Goal: Transaction & Acquisition: Purchase product/service

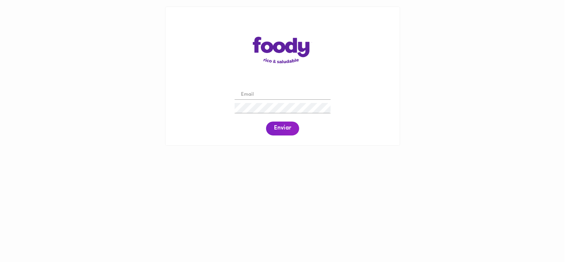
type input "[EMAIL_ADDRESS][DOMAIN_NAME]"
click at [278, 130] on span "Enviar" at bounding box center [282, 128] width 17 height 7
click at [275, 131] on span "Enviar" at bounding box center [282, 128] width 17 height 7
click at [298, 47] on img at bounding box center [283, 50] width 60 height 26
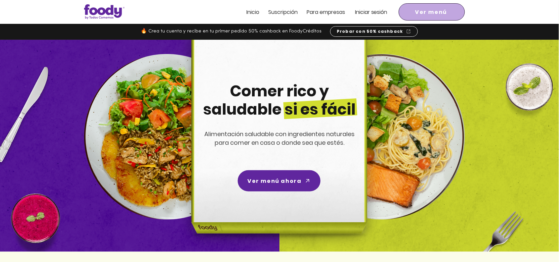
click at [444, 12] on span "Ver menú" at bounding box center [431, 12] width 32 height 8
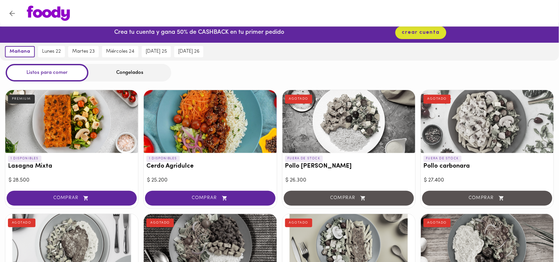
scroll to position [8, 0]
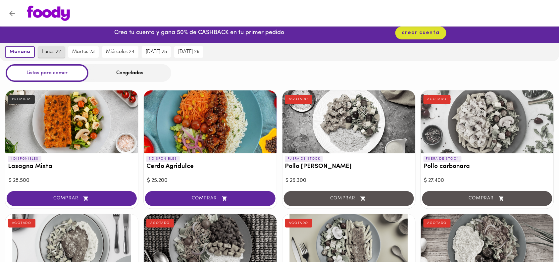
click at [52, 51] on span "lunes 22" at bounding box center [51, 52] width 19 height 6
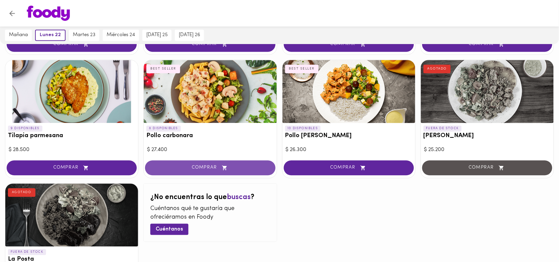
scroll to position [409, 0]
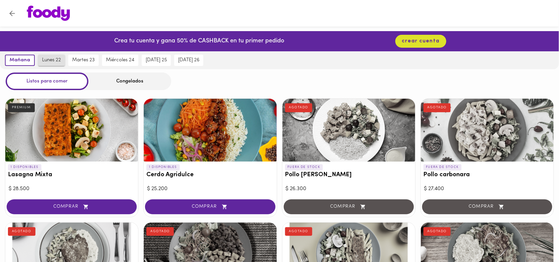
click at [50, 58] on span "lunes 22" at bounding box center [51, 60] width 19 height 6
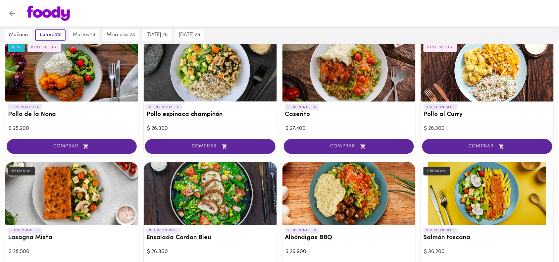
scroll to position [153, 0]
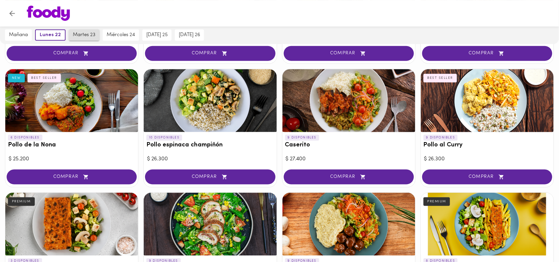
click at [87, 36] on span "martes 23" at bounding box center [84, 35] width 23 height 6
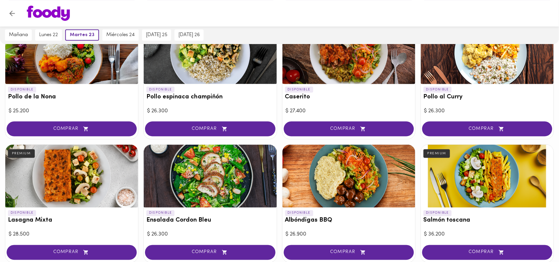
scroll to position [0, 0]
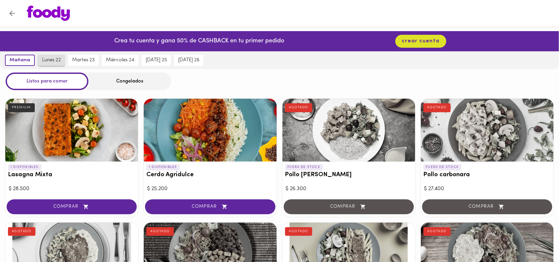
click at [46, 60] on span "lunes 22" at bounding box center [51, 60] width 19 height 6
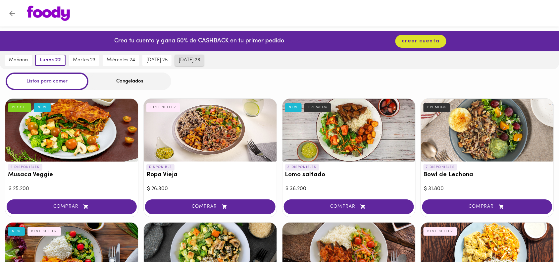
click at [195, 62] on span "[DATE] 26" at bounding box center [189, 60] width 21 height 6
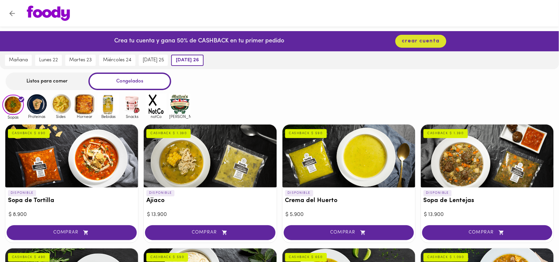
click at [55, 74] on div "Listos para comer" at bounding box center [47, 82] width 83 height 18
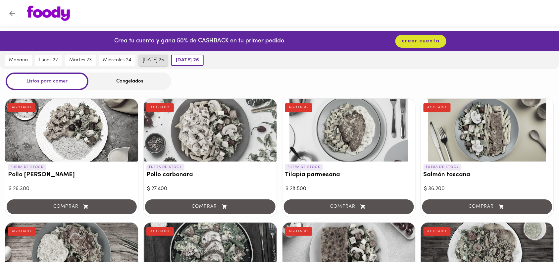
click at [157, 59] on span "[DATE] 25" at bounding box center [153, 60] width 21 height 6
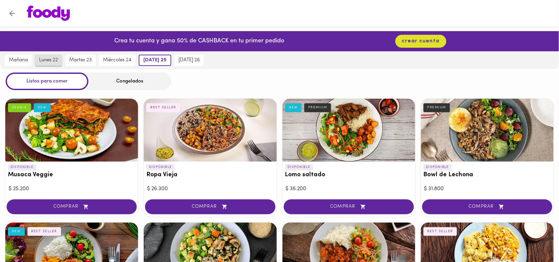
click at [42, 60] on span "lunes 22" at bounding box center [48, 60] width 19 height 6
click at [126, 81] on div "Congelados" at bounding box center [129, 82] width 83 height 18
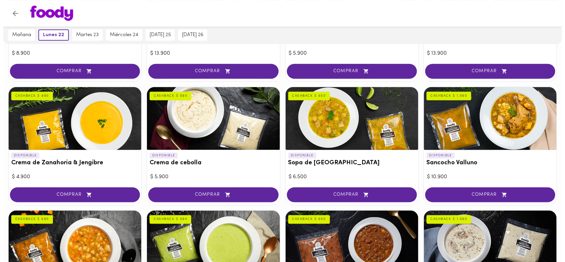
scroll to position [168, 0]
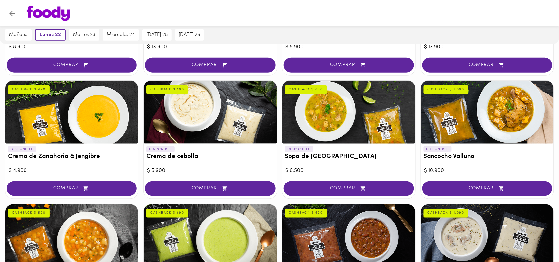
click at [309, 113] on div at bounding box center [349, 112] width 133 height 63
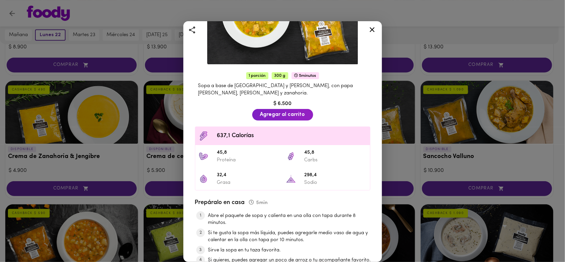
scroll to position [146, 0]
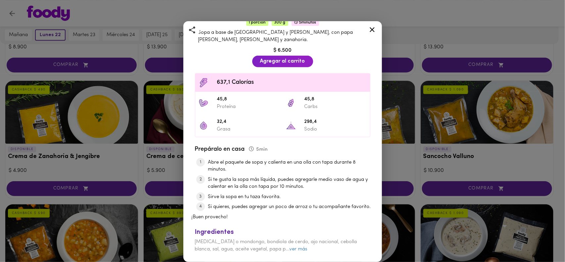
click at [371, 22] on div "Sopa de Mondongo Al estilo de mamá CASHBACK $ 650 1 porción 300 g 5 minutos Sop…" at bounding box center [282, 70] width 199 height 384
click at [371, 26] on icon at bounding box center [372, 30] width 8 height 8
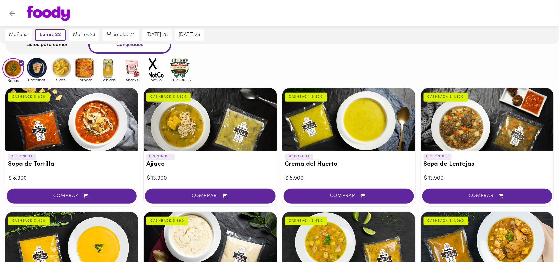
scroll to position [37, 0]
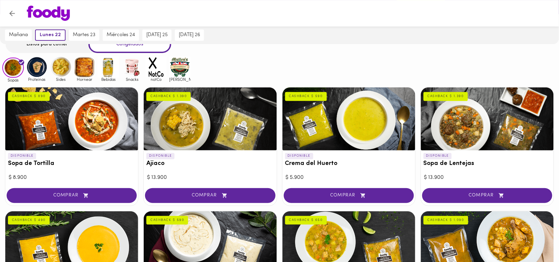
click at [36, 64] on img at bounding box center [37, 67] width 22 height 22
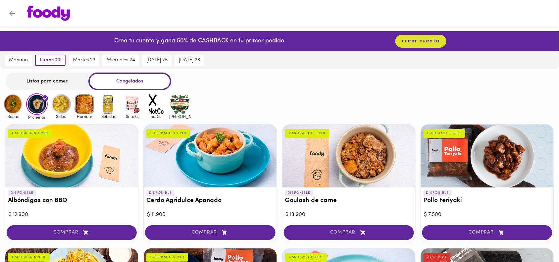
click at [177, 105] on img at bounding box center [180, 104] width 22 height 22
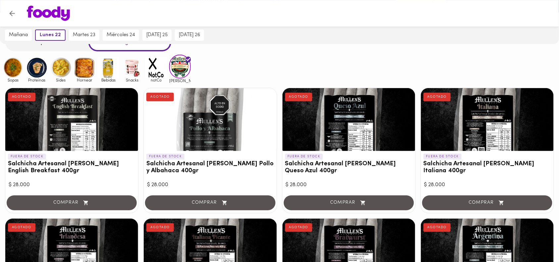
scroll to position [41, 0]
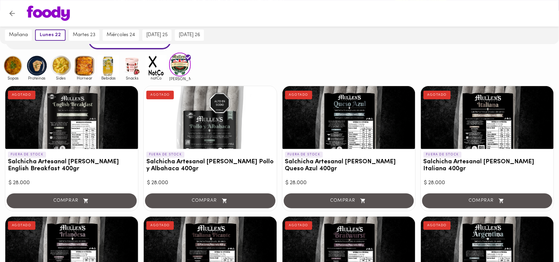
click at [153, 70] on img at bounding box center [156, 66] width 22 height 22
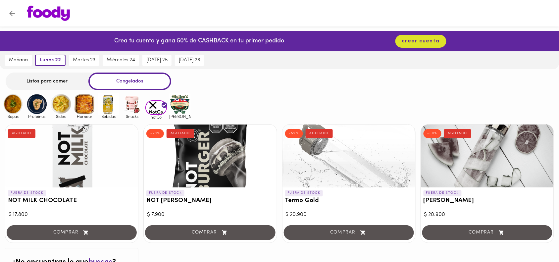
click at [182, 105] on img at bounding box center [180, 104] width 22 height 22
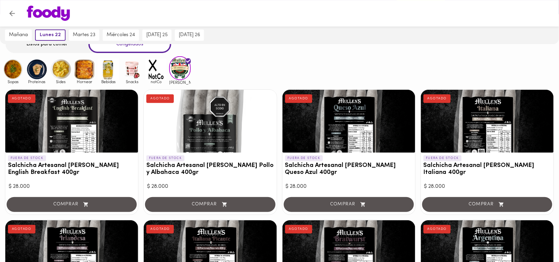
scroll to position [37, 0]
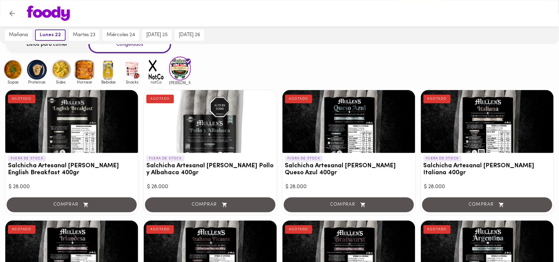
click at [218, 69] on div "Sopas Proteinas Sides Hornear Bebidas Snacks notCo [PERSON_NAME]" at bounding box center [279, 71] width 559 height 28
click at [226, 66] on div "Sopas Proteinas Sides Hornear Bebidas Snacks notCo [PERSON_NAME]" at bounding box center [279, 71] width 559 height 28
click at [156, 73] on img at bounding box center [156, 70] width 22 height 22
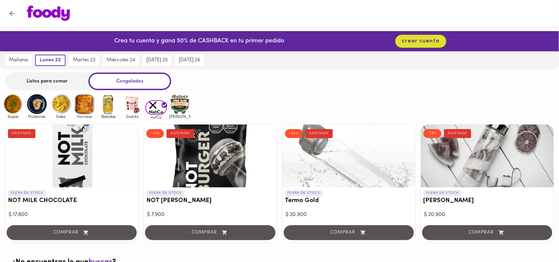
drag, startPoint x: 154, startPoint y: 107, endPoint x: 258, endPoint y: 90, distance: 104.9
click at [258, 90] on div "Listos para comer Congelados Sopas Proteinas Sides Hornear Bebidas Snacks notCo…" at bounding box center [279, 192] width 559 height 239
click at [131, 110] on img at bounding box center [133, 104] width 22 height 22
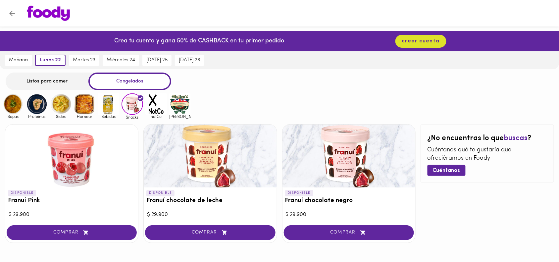
click at [111, 103] on img at bounding box center [109, 104] width 22 height 22
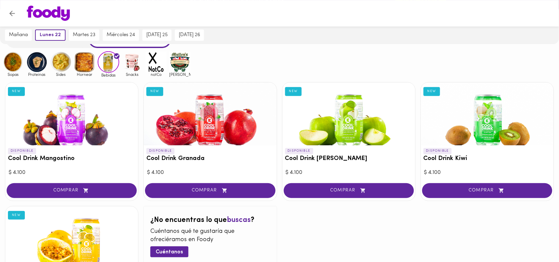
scroll to position [41, 0]
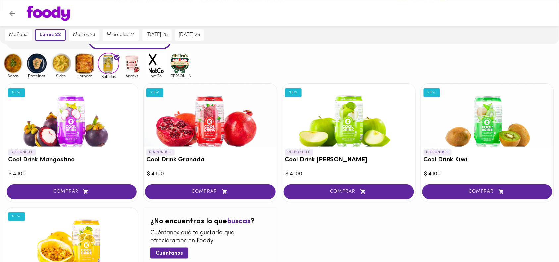
click at [75, 65] on img at bounding box center [85, 64] width 22 height 22
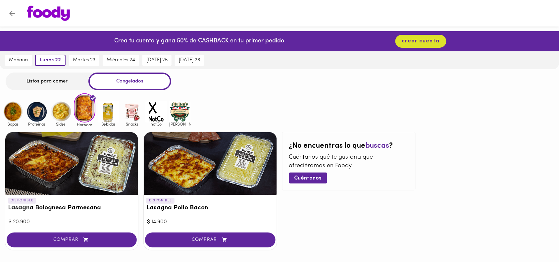
scroll to position [26, 0]
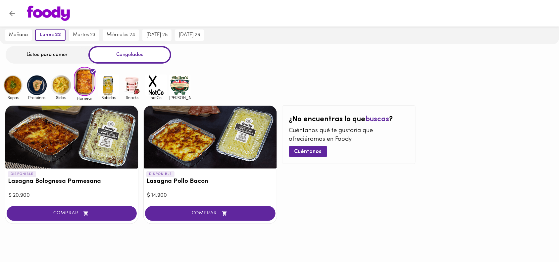
click at [271, 89] on div "Sopas Proteinas Sides Hornear Bebidas Snacks notCo [PERSON_NAME]" at bounding box center [279, 83] width 559 height 33
click at [57, 78] on img at bounding box center [61, 86] width 22 height 22
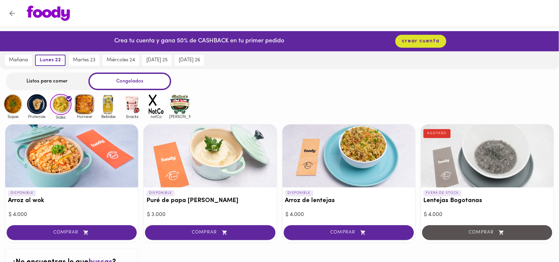
click at [12, 109] on img at bounding box center [13, 104] width 22 height 22
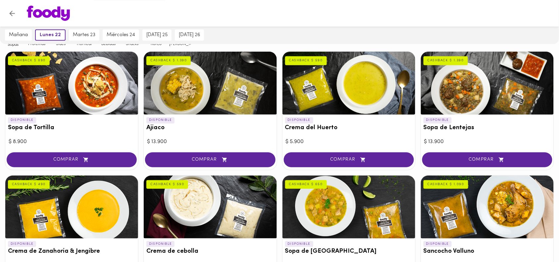
scroll to position [73, 0]
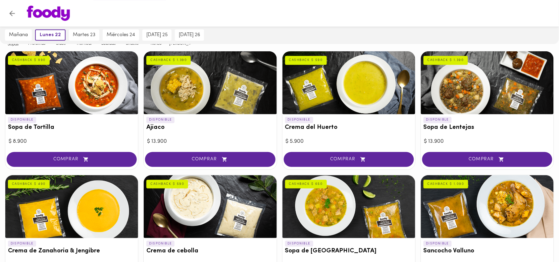
click at [199, 22] on div at bounding box center [279, 13] width 559 height 26
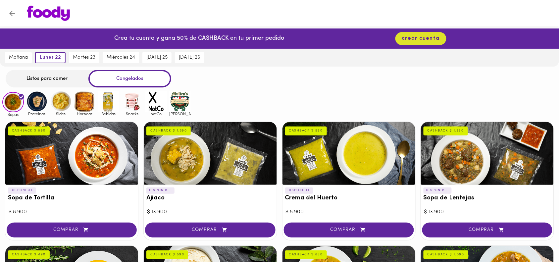
scroll to position [0, 0]
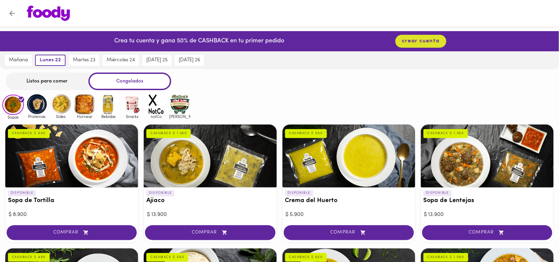
click at [178, 105] on img at bounding box center [180, 104] width 22 height 22
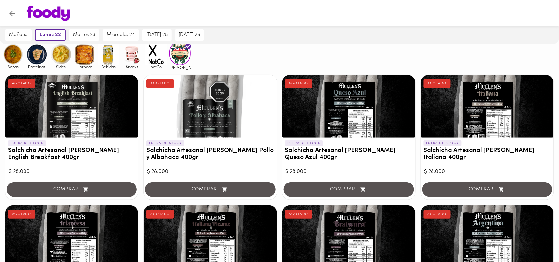
scroll to position [52, 0]
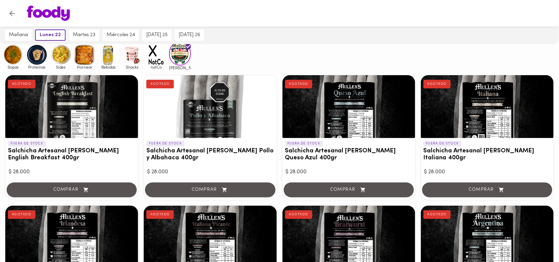
click at [147, 51] on img at bounding box center [156, 55] width 22 height 22
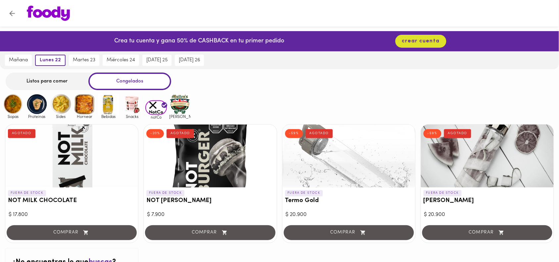
click at [156, 109] on img at bounding box center [156, 107] width 22 height 15
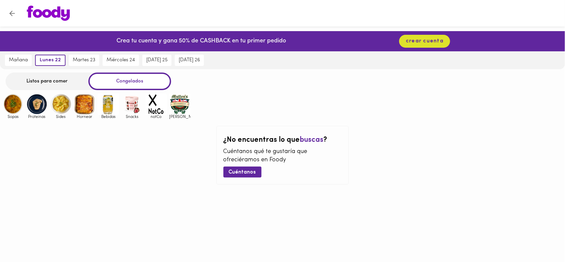
click at [152, 103] on img at bounding box center [156, 104] width 22 height 22
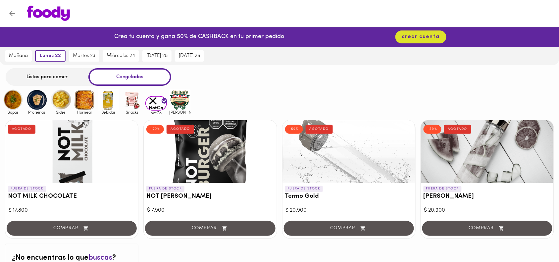
scroll to position [4, 0]
click at [308, 91] on div "Sopas Proteinas Sides Hornear Bebidas Snacks notCo [PERSON_NAME]" at bounding box center [279, 102] width 559 height 26
click at [15, 104] on img at bounding box center [13, 100] width 22 height 22
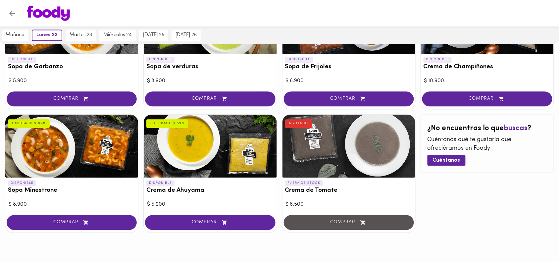
scroll to position [390, 0]
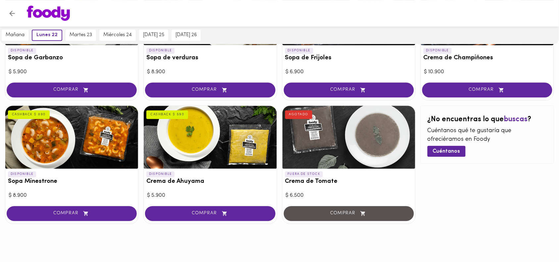
click at [432, 190] on div "¿No encuentras lo que buscas ? Cuéntanos qué te gustaría que ofreciéramos en [P…" at bounding box center [487, 164] width 133 height 119
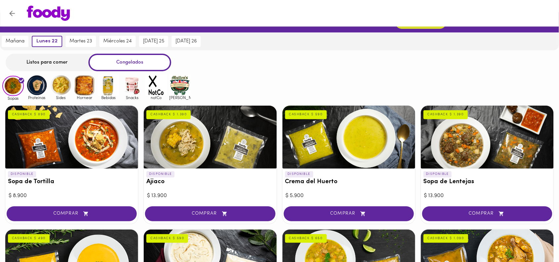
scroll to position [0, 0]
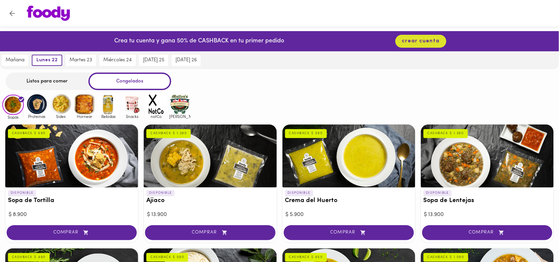
click at [61, 97] on img at bounding box center [61, 104] width 22 height 22
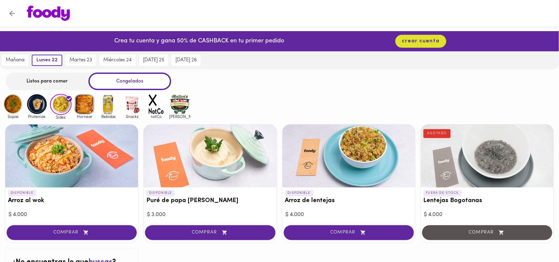
click at [86, 110] on img at bounding box center [85, 104] width 22 height 22
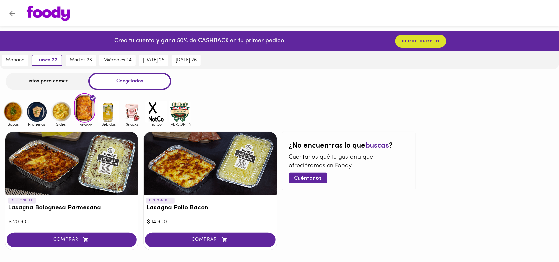
scroll to position [26, 0]
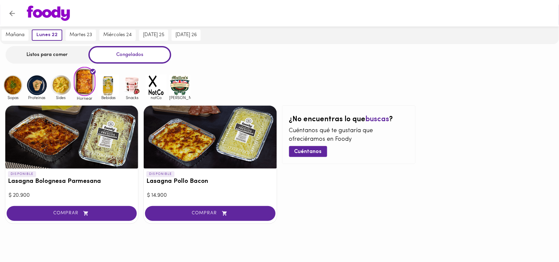
click at [127, 88] on img at bounding box center [133, 86] width 22 height 22
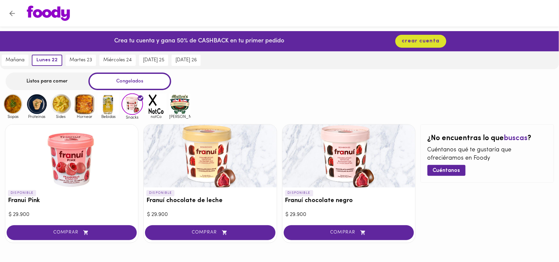
click at [181, 104] on img at bounding box center [180, 104] width 22 height 22
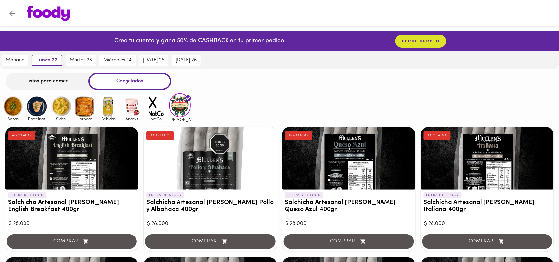
click at [131, 108] on img at bounding box center [133, 107] width 22 height 22
